Goal: Task Accomplishment & Management: Manage account settings

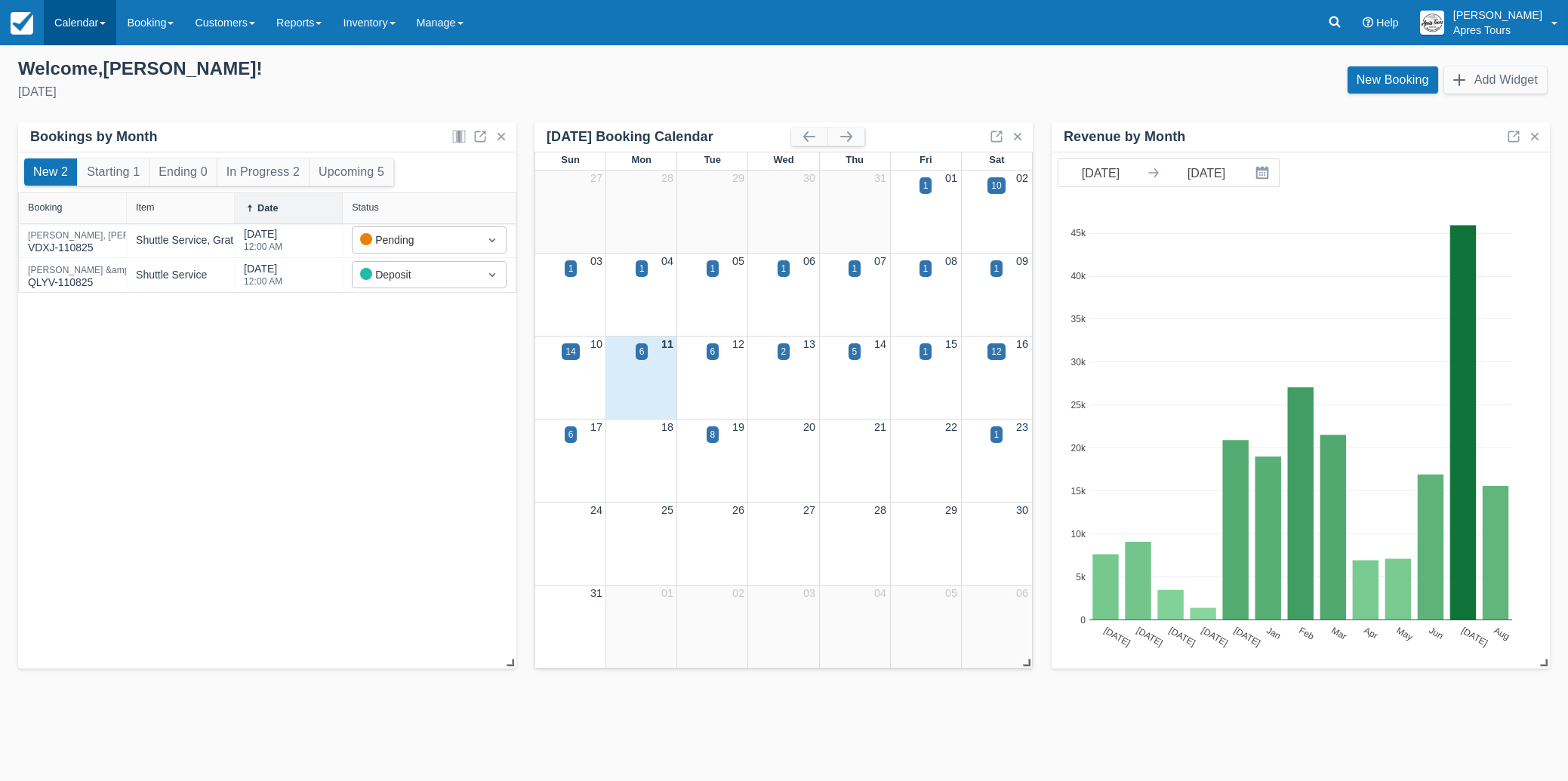
click at [85, 26] on link "Calendar" at bounding box center [80, 22] width 73 height 45
click at [64, 138] on link "Month" at bounding box center [104, 142] width 120 height 31
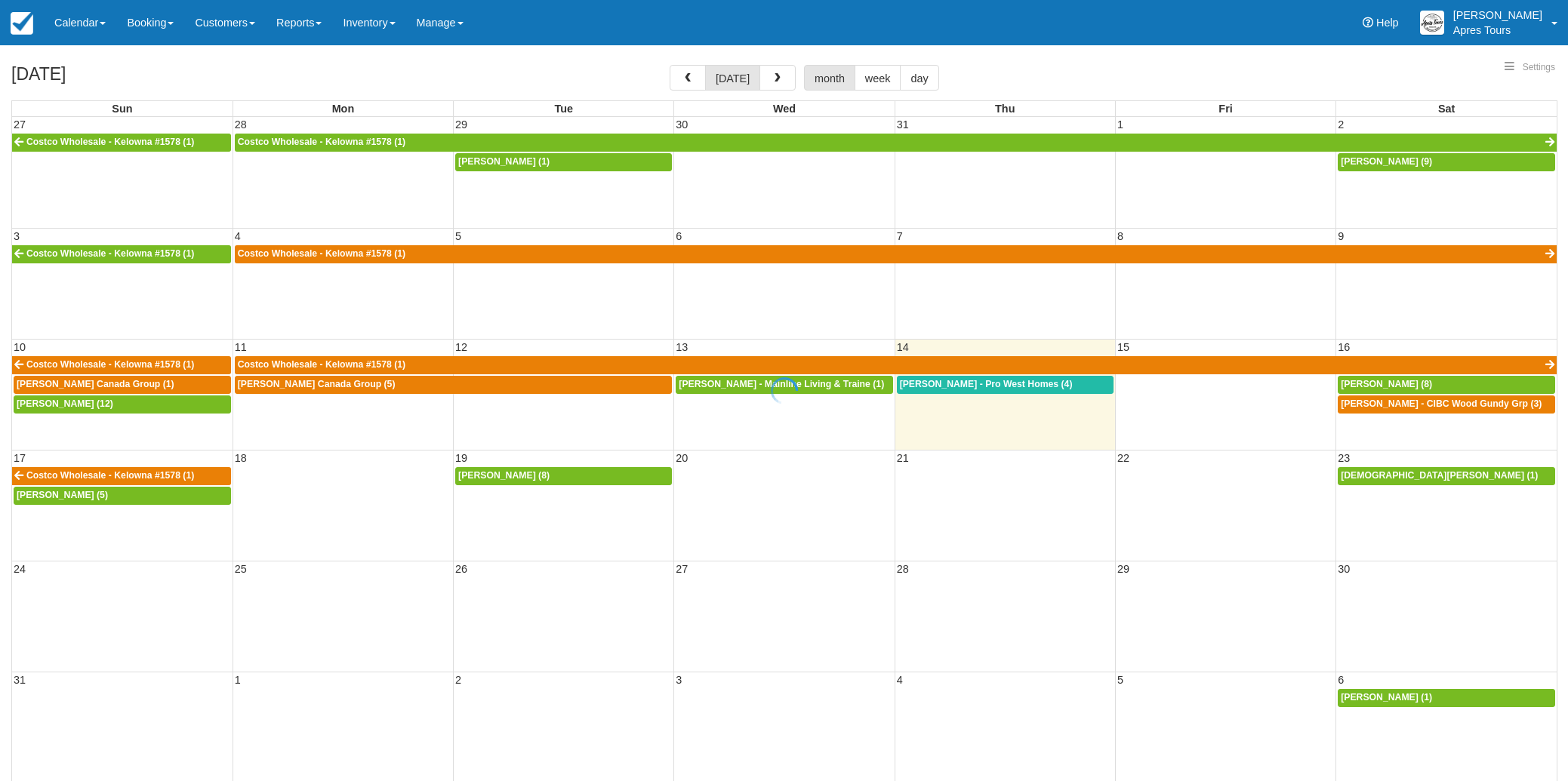
select select
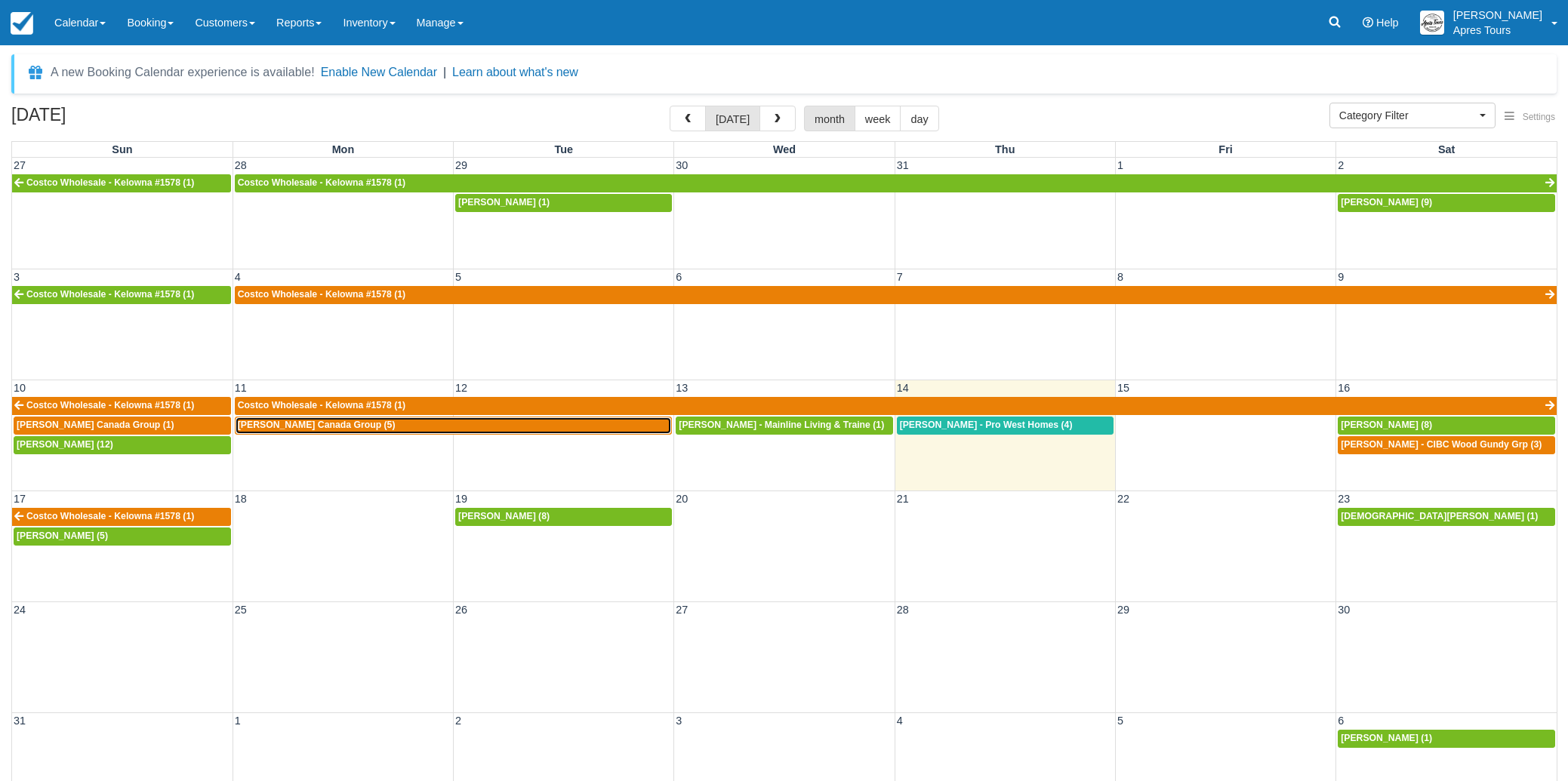
click at [309, 430] on span "Brad Attwood - Earls Canada Group (5)" at bounding box center [316, 425] width 157 height 11
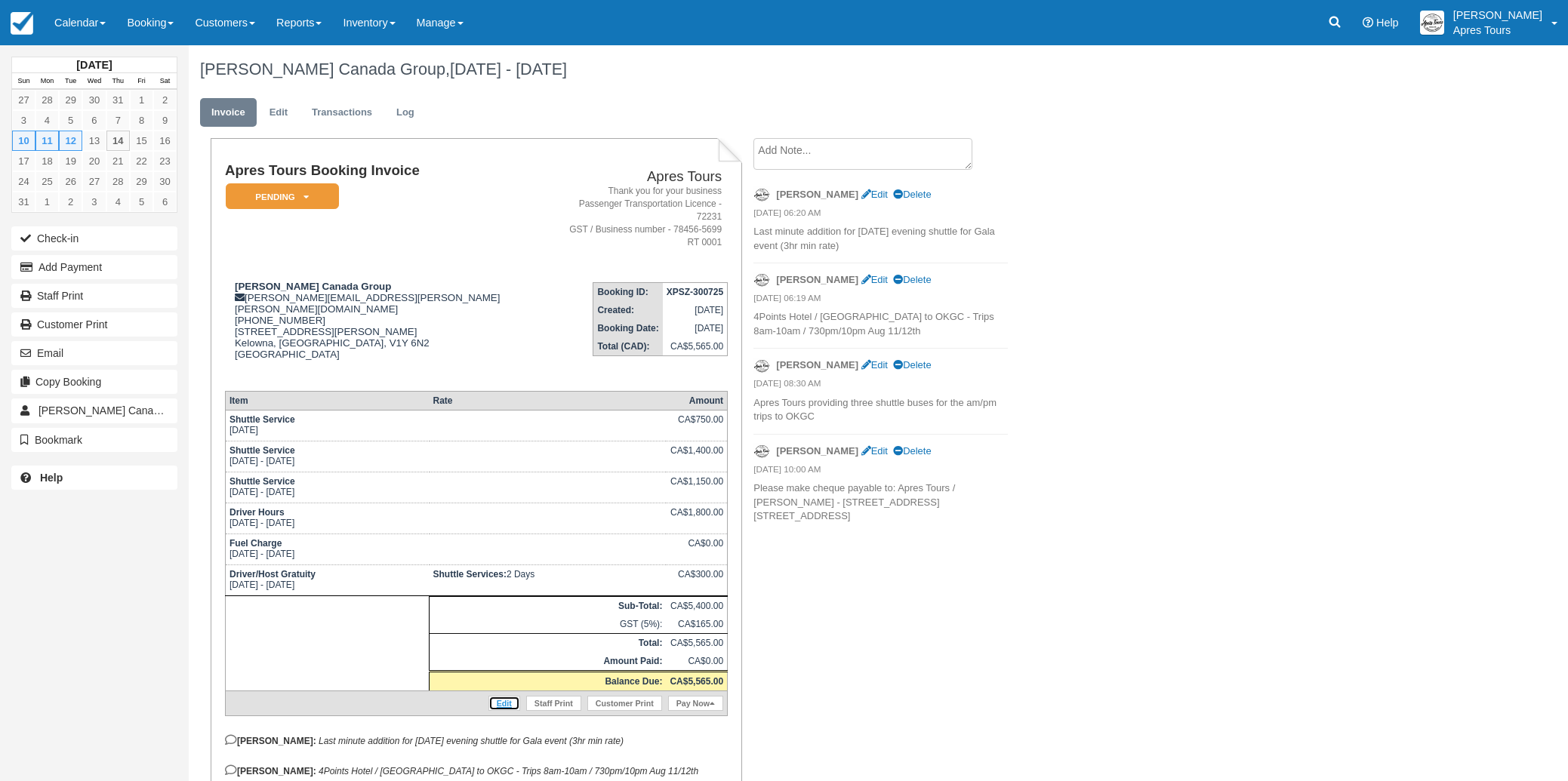
click at [508, 696] on link "Edit" at bounding box center [503, 703] width 31 height 15
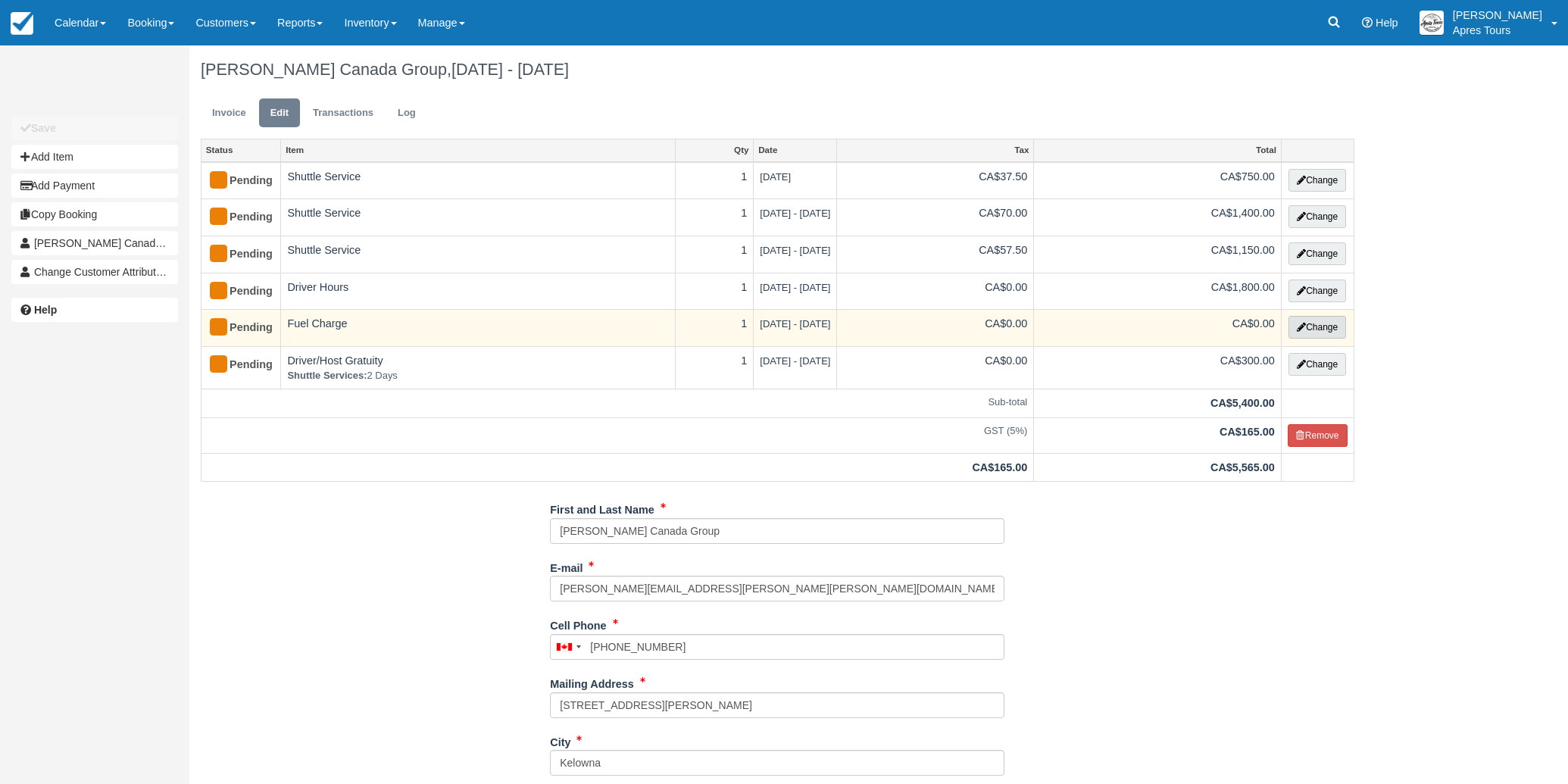
click at [1317, 333] on button "Change" at bounding box center [1317, 327] width 58 height 23
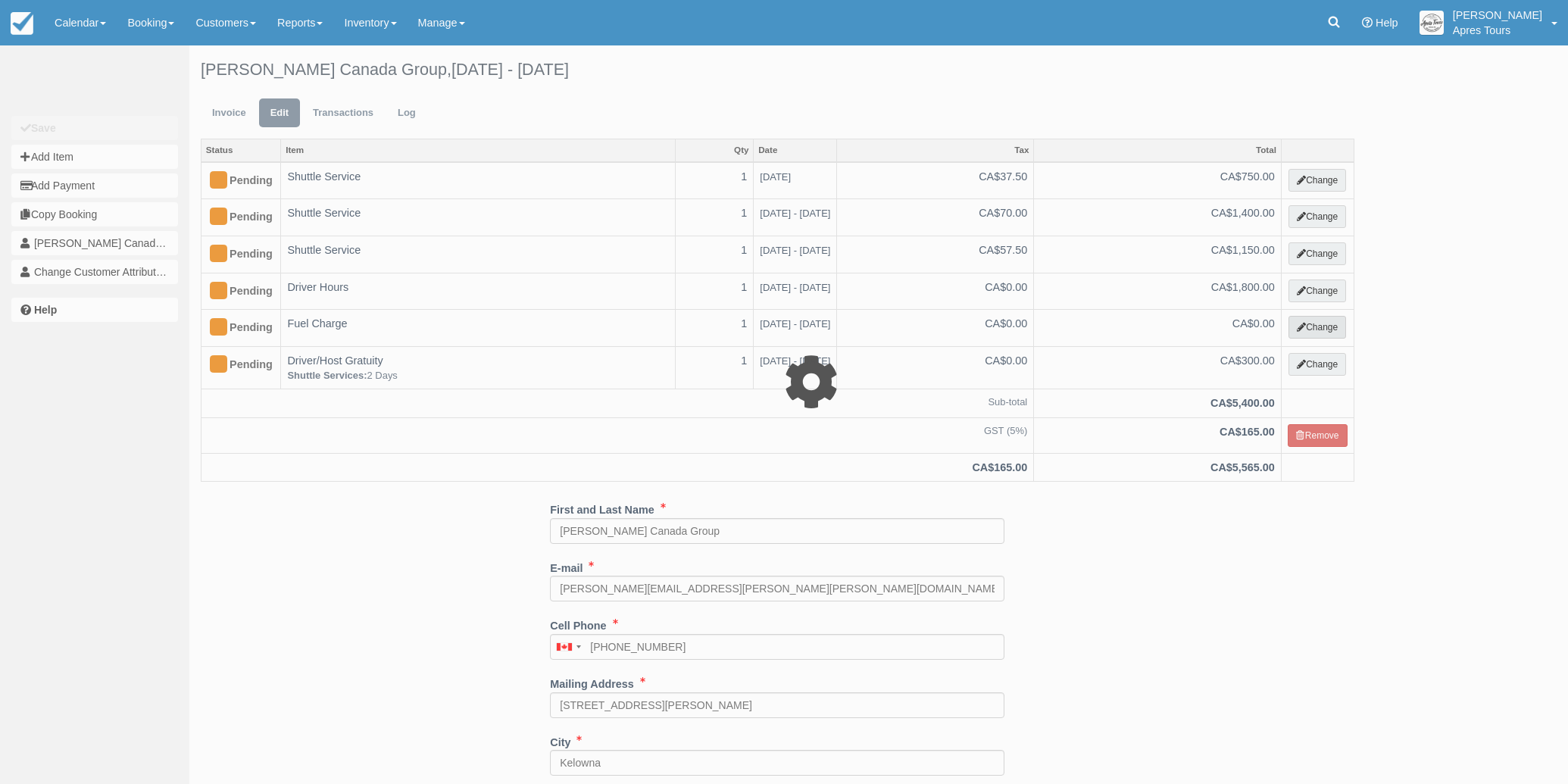
select select "4"
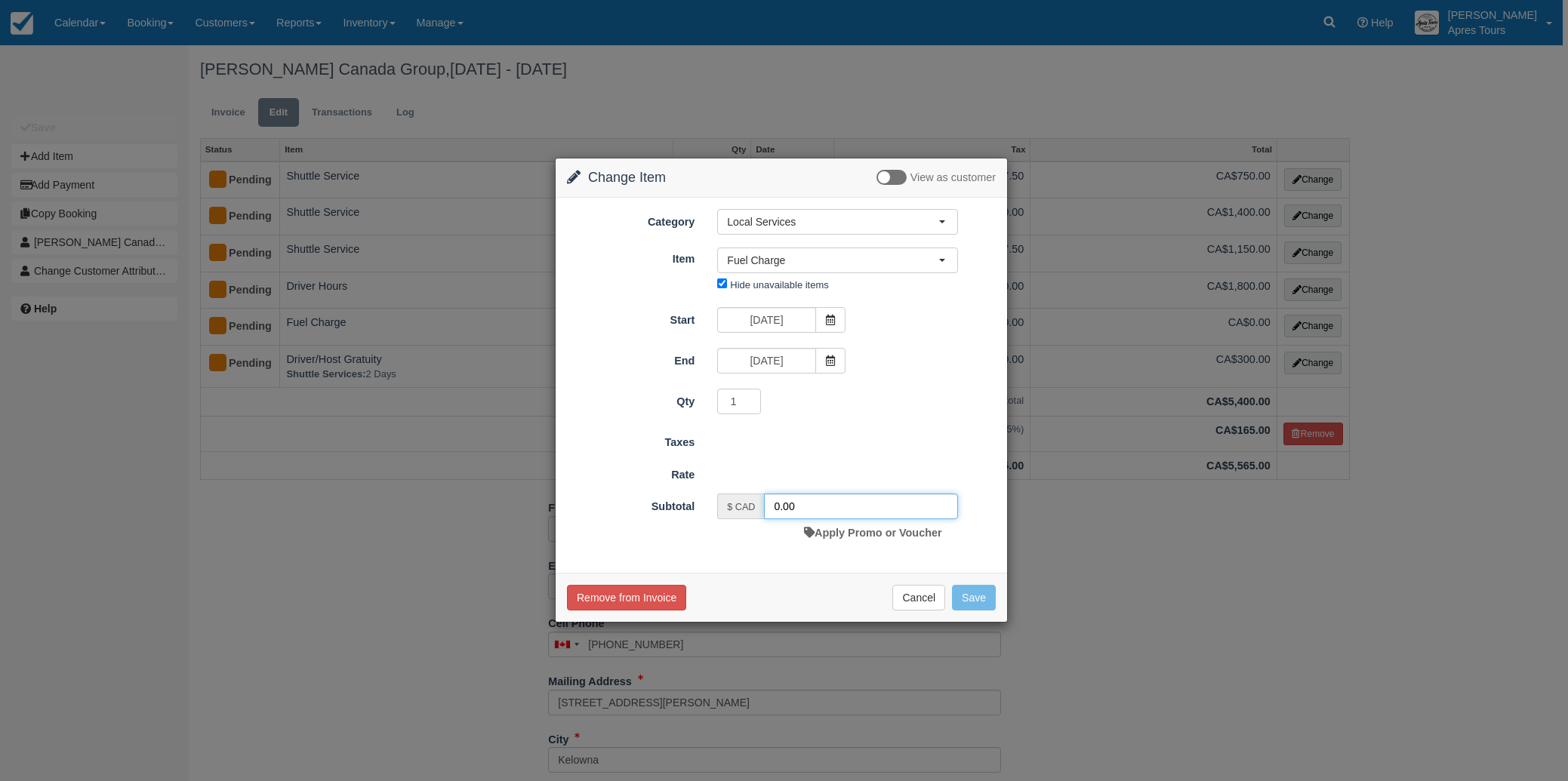
click at [830, 505] on input "0.00" at bounding box center [861, 506] width 194 height 26
type input "0"
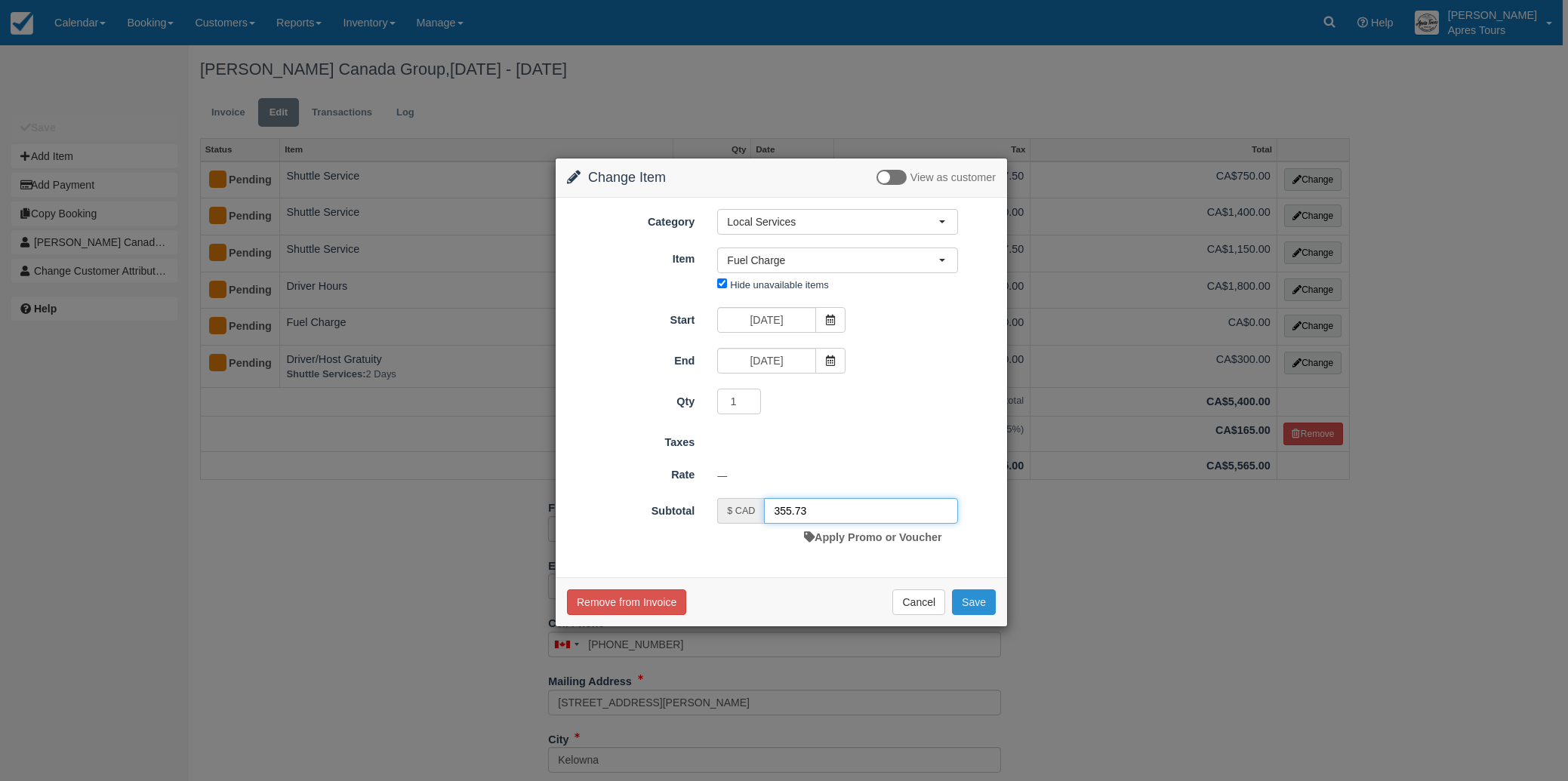
type input "355.73"
click at [966, 598] on button "Save" at bounding box center [974, 602] width 44 height 26
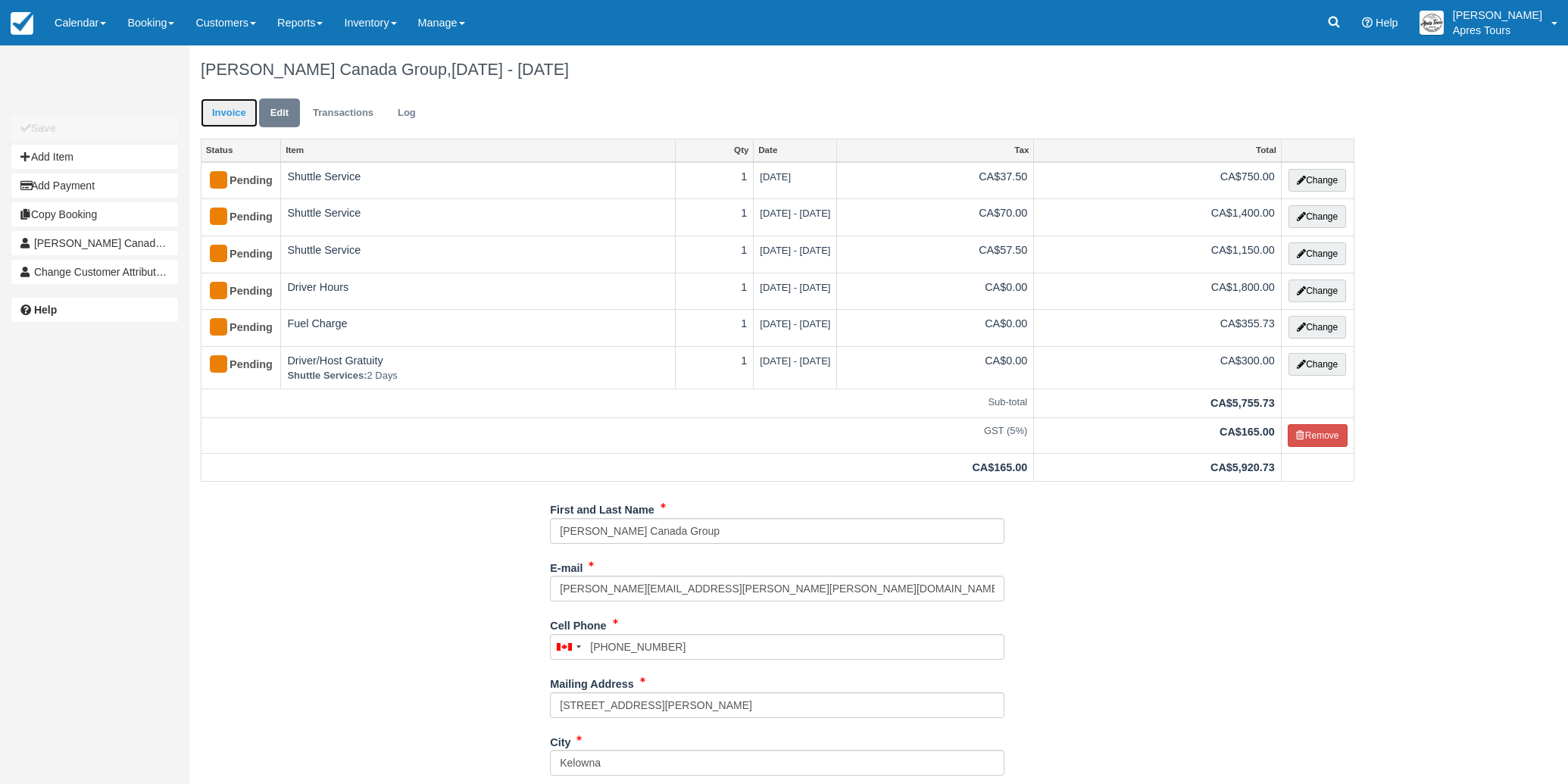
click at [219, 115] on link "Invoice" at bounding box center [228, 113] width 57 height 30
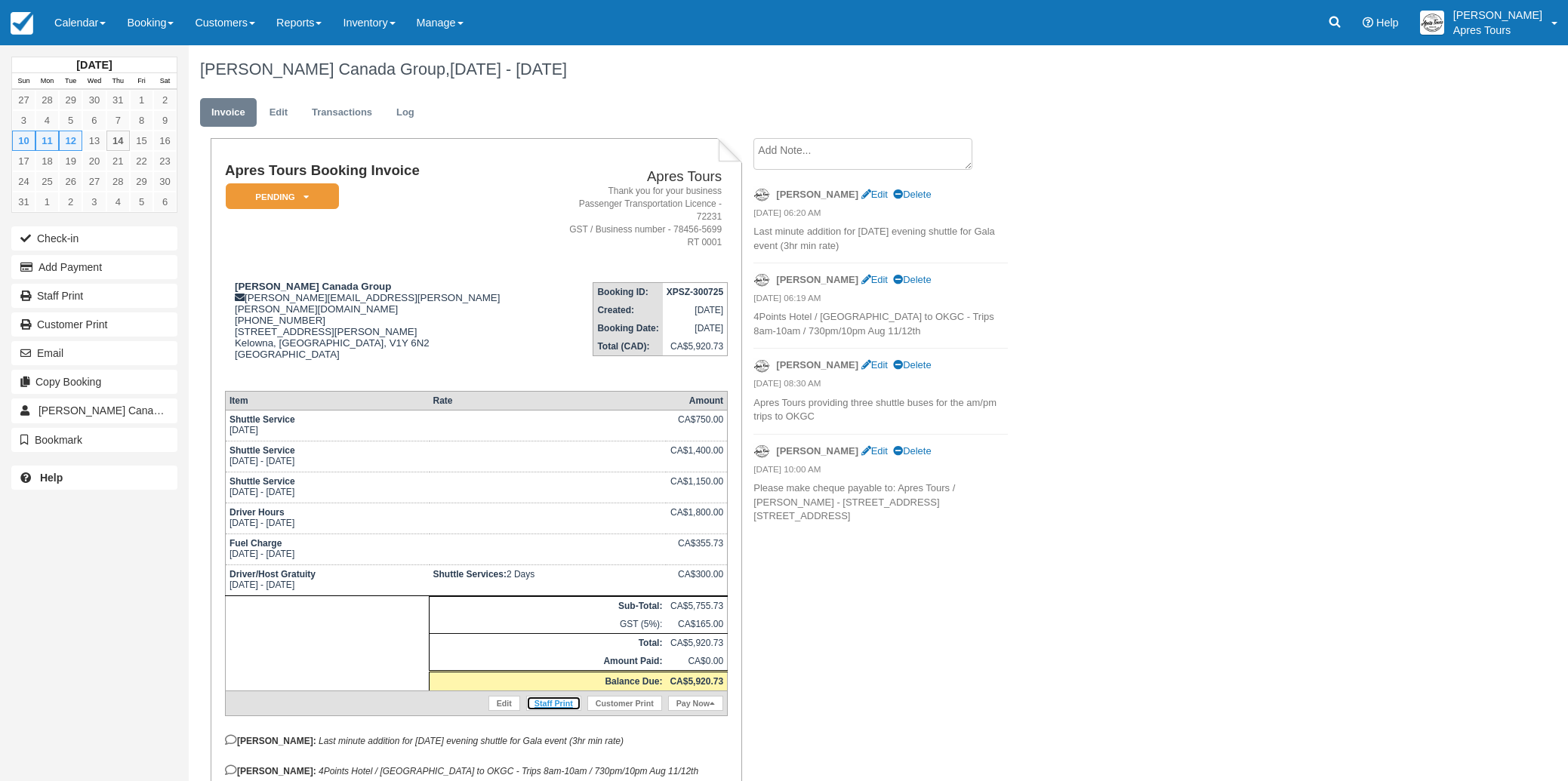
click at [543, 696] on link "Staff Print" at bounding box center [553, 703] width 55 height 15
click at [22, 22] on img at bounding box center [22, 22] width 22 height 22
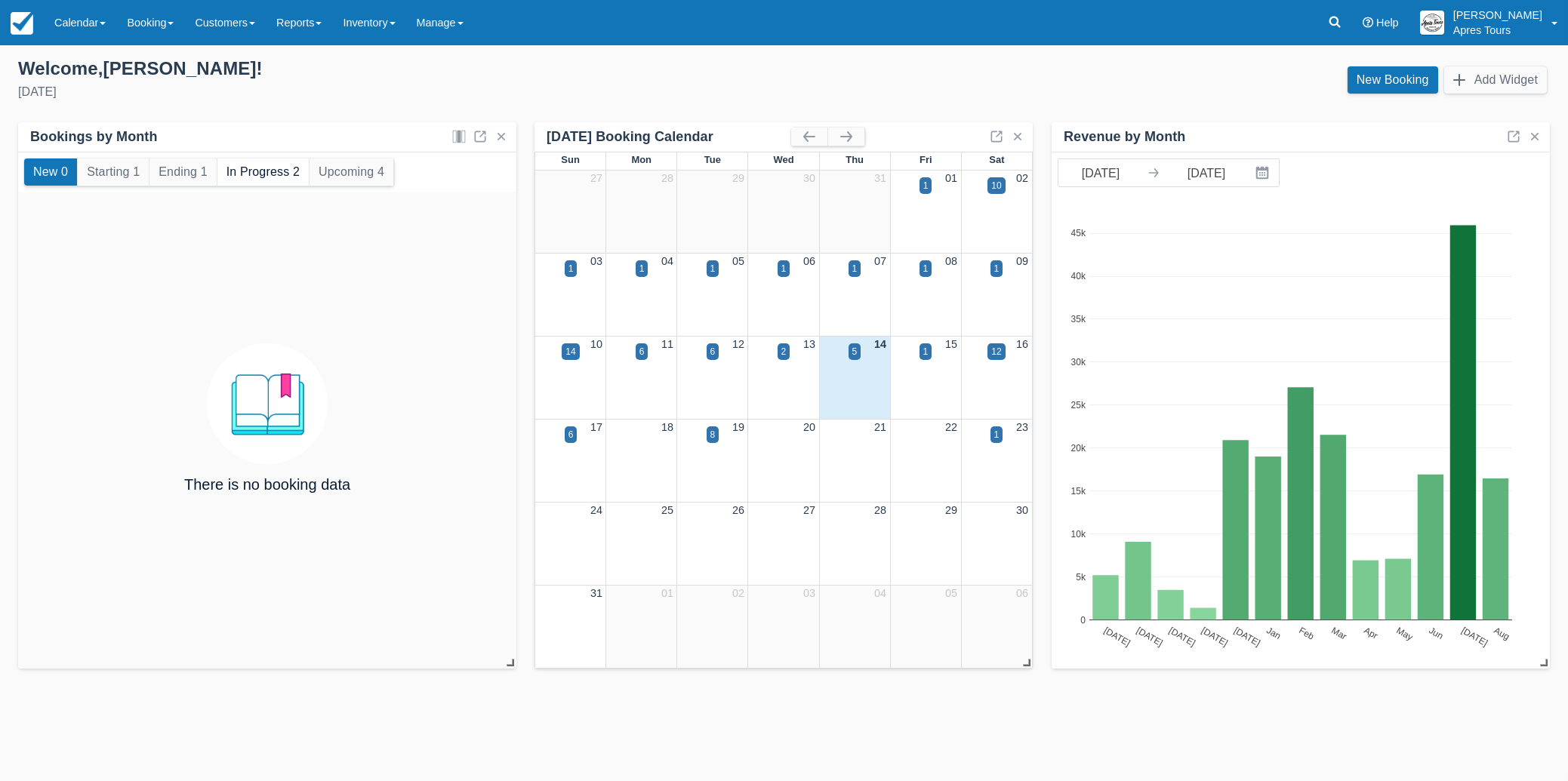
click at [262, 174] on button "In Progress 2" at bounding box center [263, 172] width 92 height 27
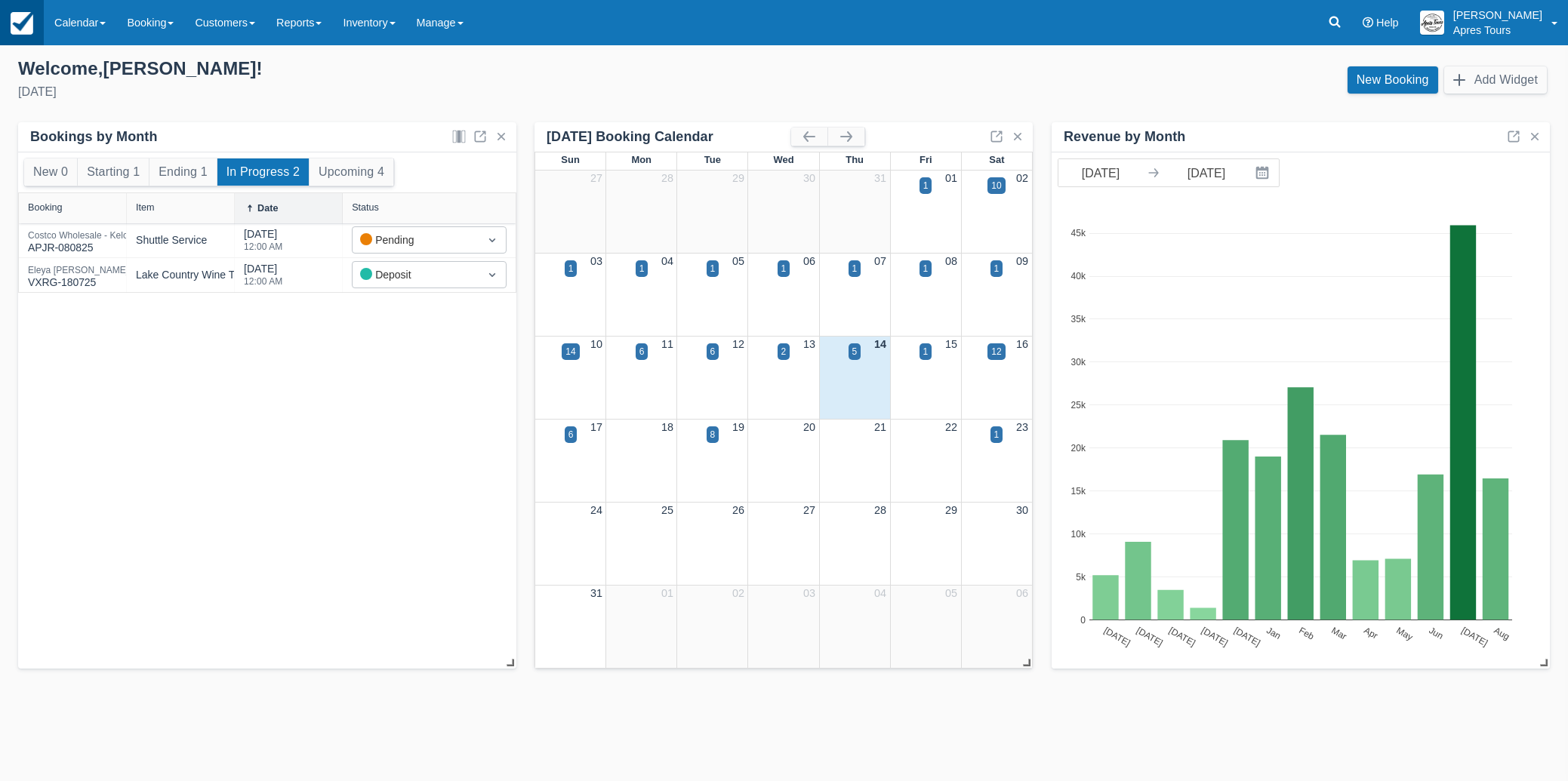
click at [24, 26] on img at bounding box center [22, 22] width 22 height 22
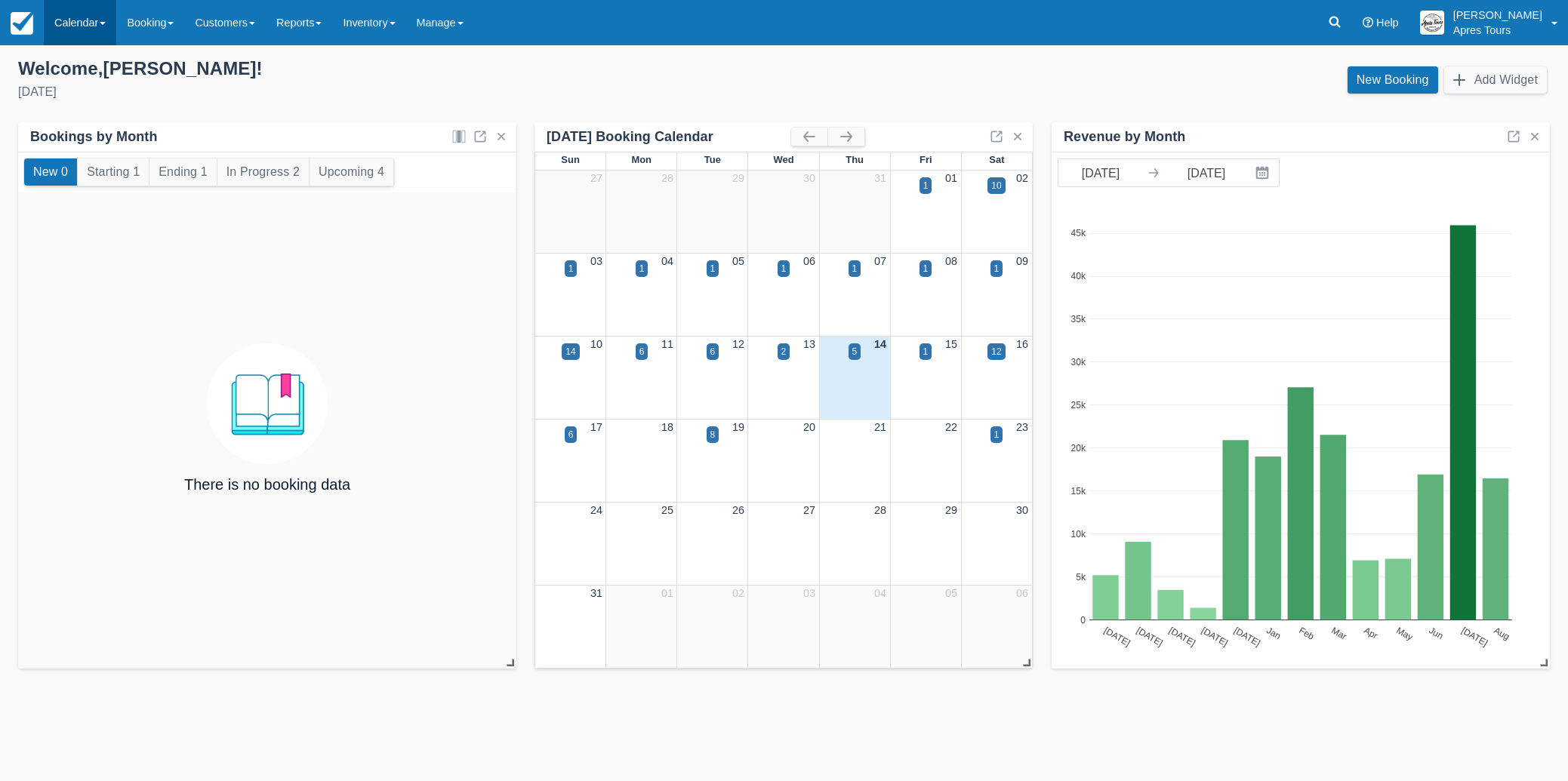
click at [64, 31] on link "Calendar" at bounding box center [80, 22] width 73 height 45
click at [67, 144] on link "Month" at bounding box center [104, 142] width 120 height 31
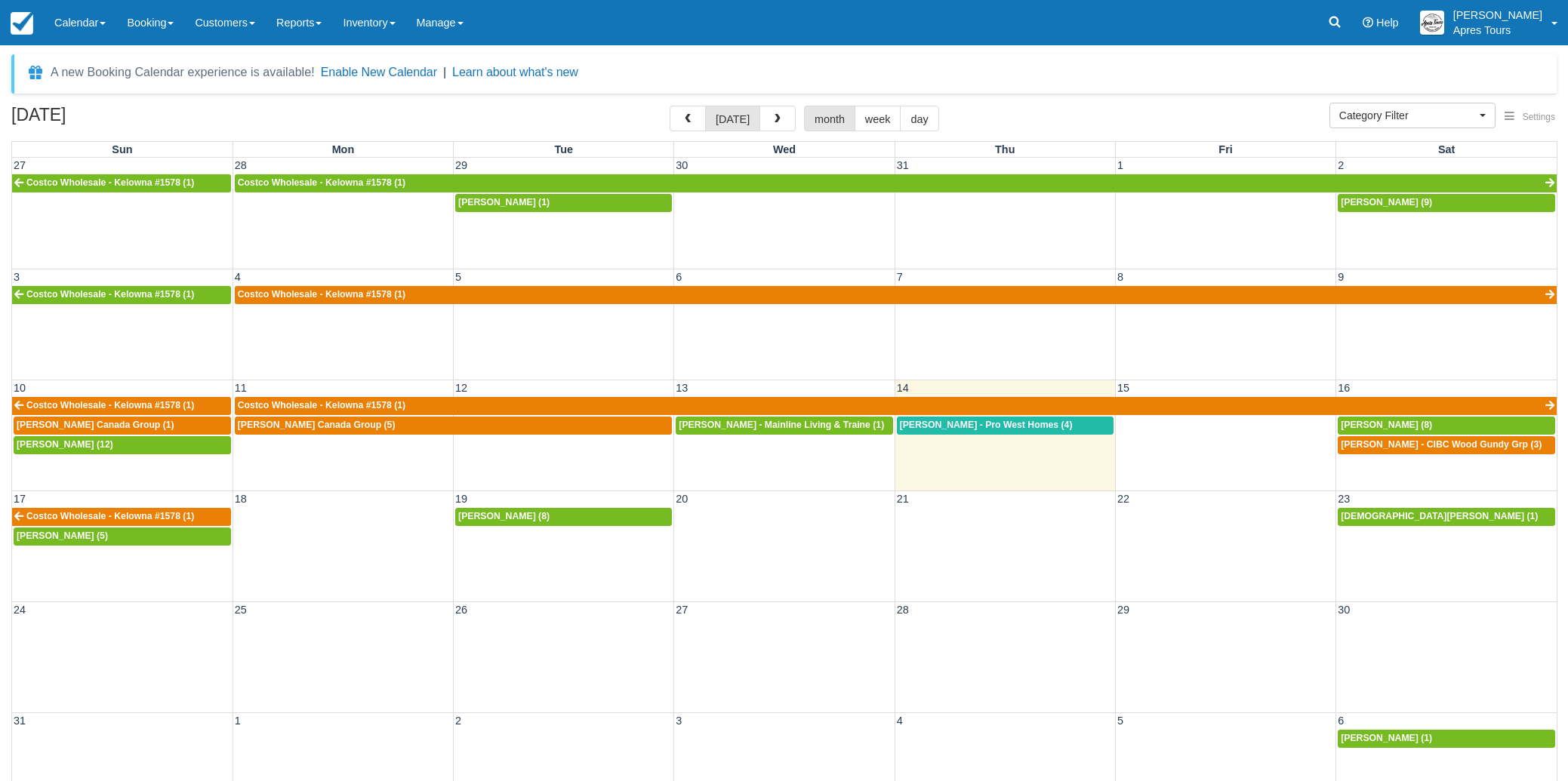
select select
click at [1394, 451] on link "[PERSON_NAME] - CIBC Wood Gundy Grp (3)" at bounding box center [1447, 445] width 218 height 18
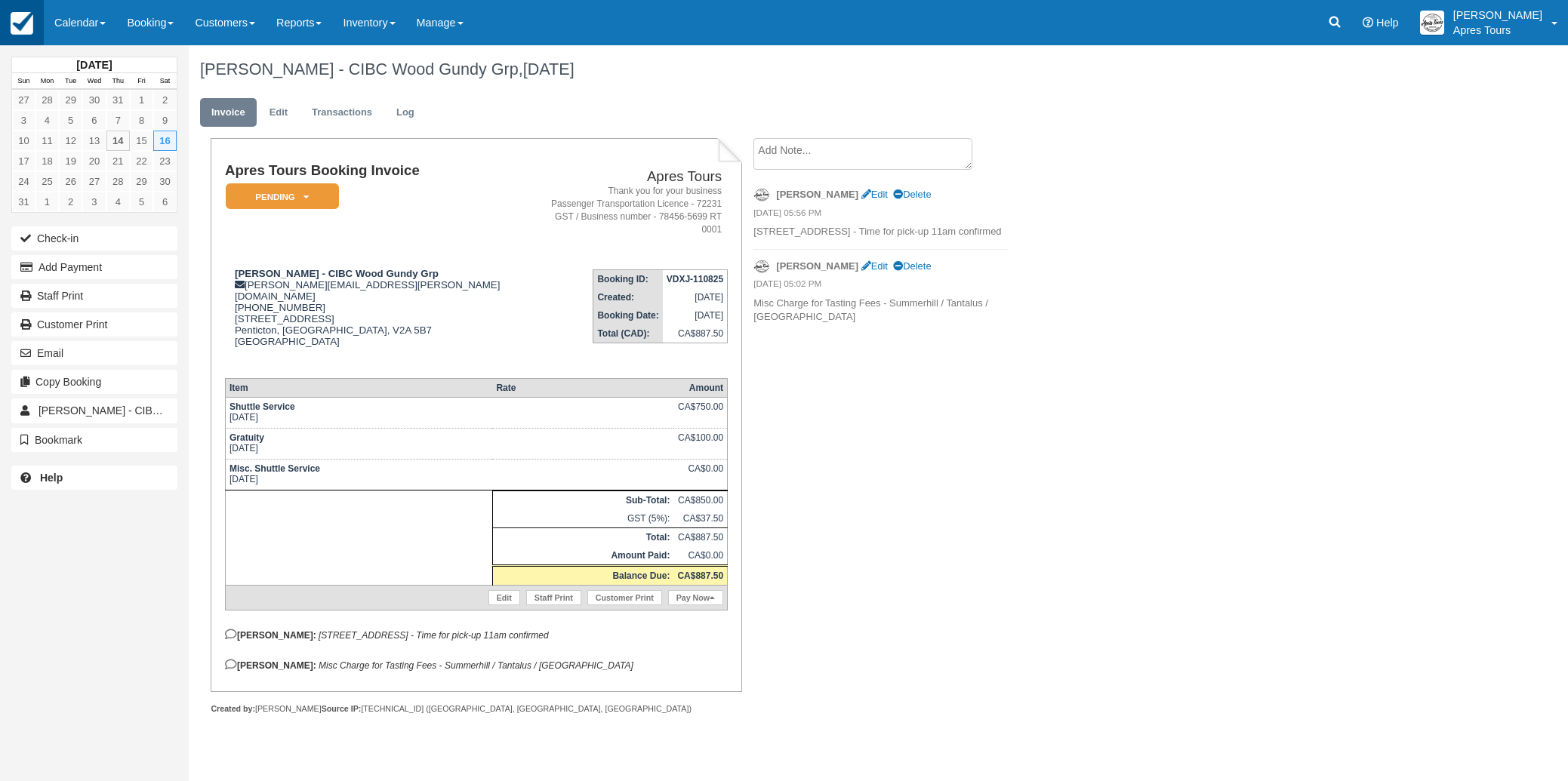
click at [22, 22] on img at bounding box center [22, 22] width 22 height 22
